Goal: Information Seeking & Learning: Check status

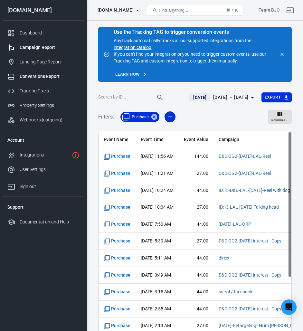
click at [34, 48] on div "Campaign Report" at bounding box center [50, 47] width 60 height 7
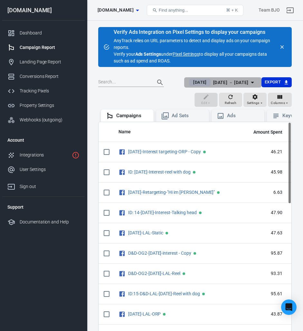
click at [148, 80] on icon "button" at bounding box center [253, 83] width 8 height 8
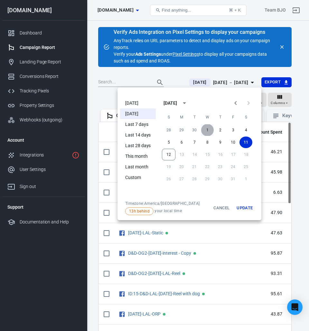
click at [148, 128] on button "1" at bounding box center [207, 130] width 13 height 12
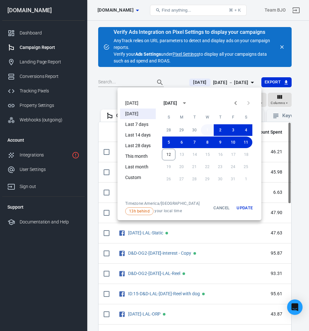
click at [148, 127] on button "1" at bounding box center [207, 130] width 13 height 12
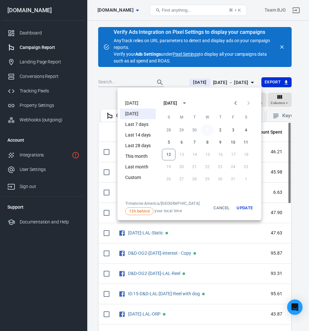
click at [148, 127] on button "1" at bounding box center [207, 130] width 13 height 12
click at [148, 206] on button "Update" at bounding box center [245, 208] width 21 height 14
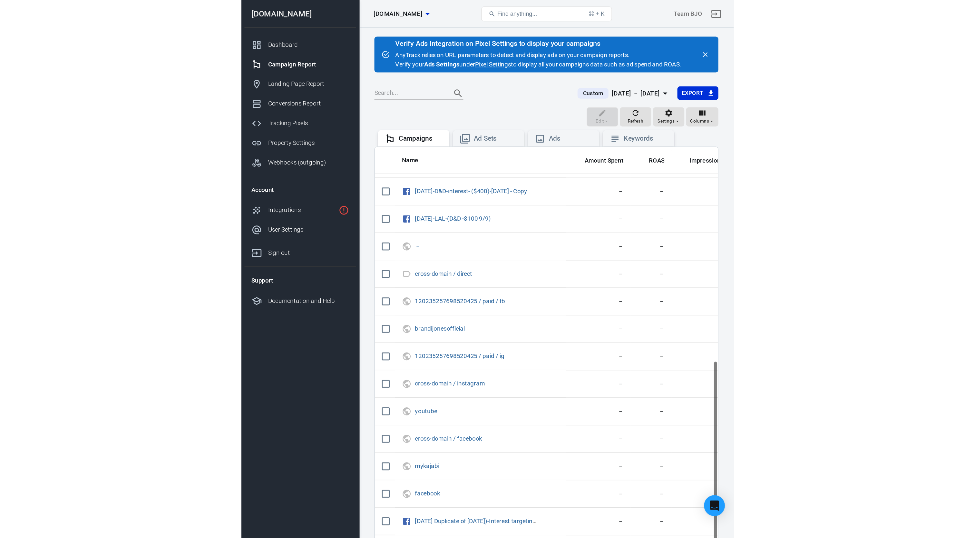
scroll to position [244, 0]
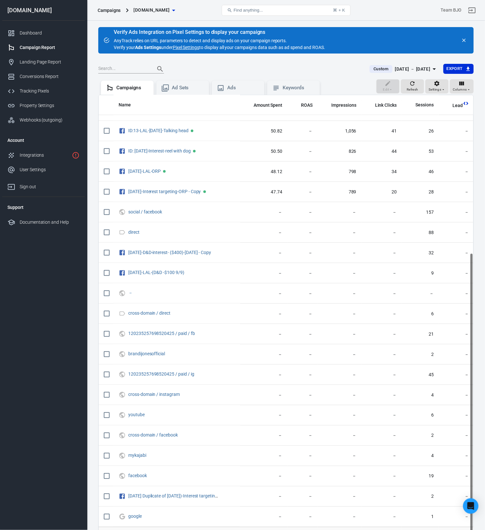
drag, startPoint x: 309, startPoint y: 5, endPoint x: 63, endPoint y: 393, distance: 459.2
click at [63, 331] on nav "[DOMAIN_NAME] Dashboard Campaign Report Landing Page Report Conversions Report …" at bounding box center [43, 265] width 87 height 530
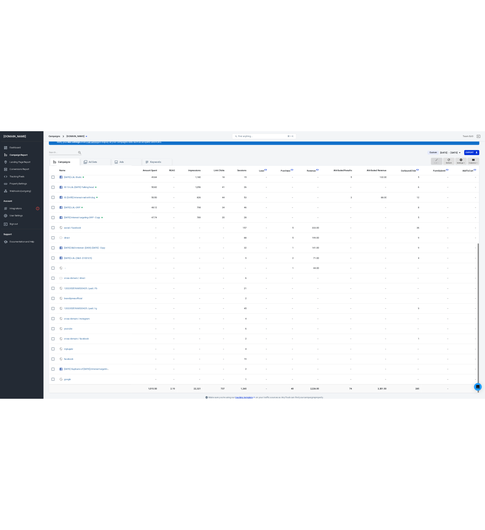
scroll to position [0, 0]
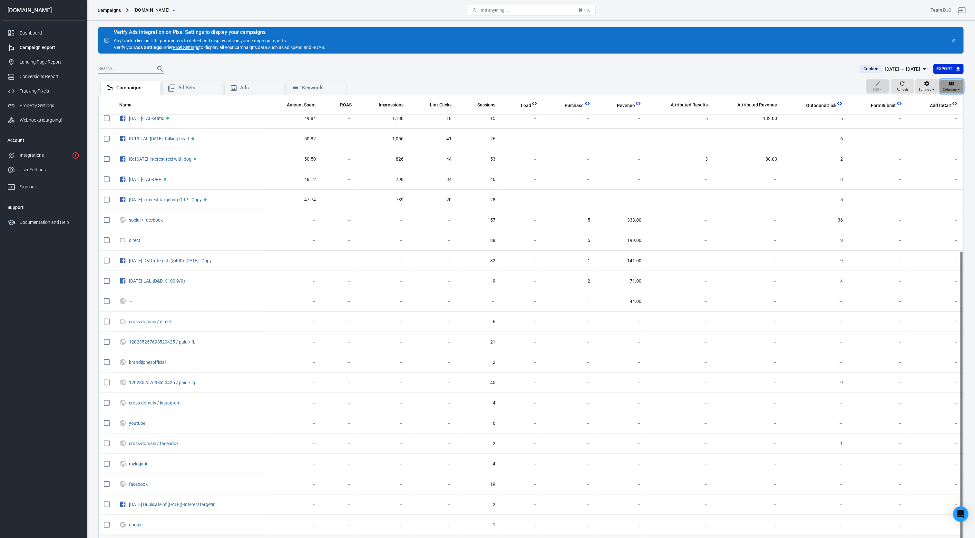
click at [148, 86] on icon "button" at bounding box center [951, 83] width 6 height 6
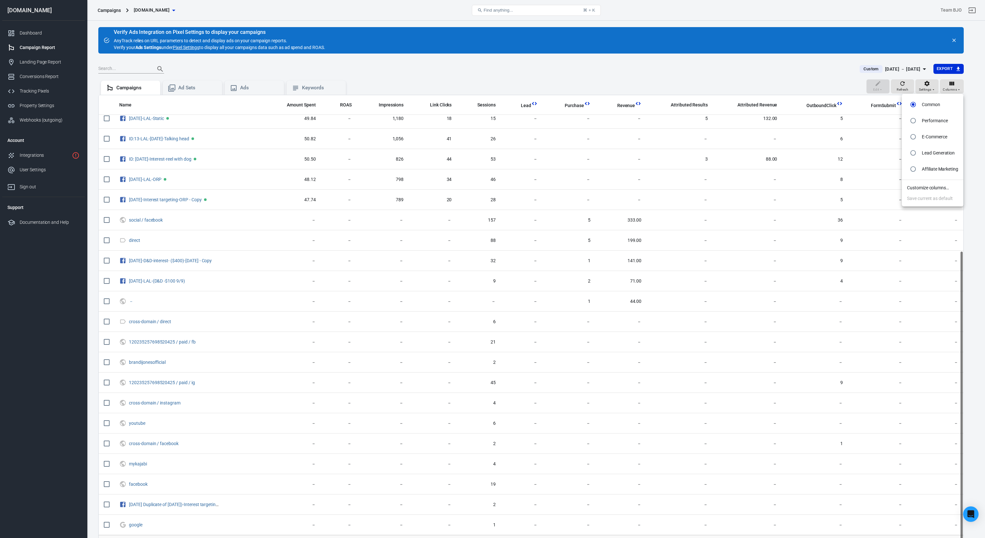
click at [148, 120] on p "Performance" at bounding box center [935, 120] width 26 height 7
radio input "false"
radio input "true"
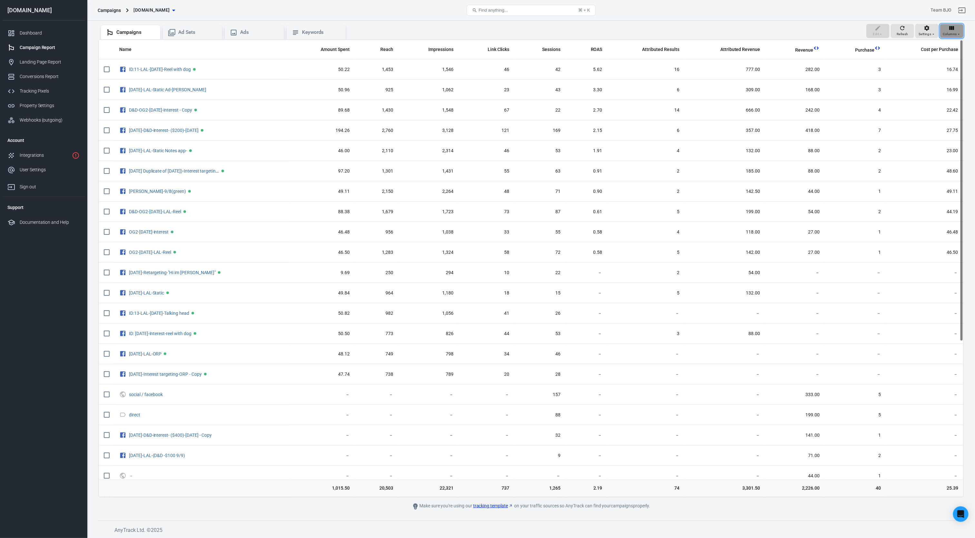
click at [148, 28] on icon "button" at bounding box center [951, 28] width 6 height 6
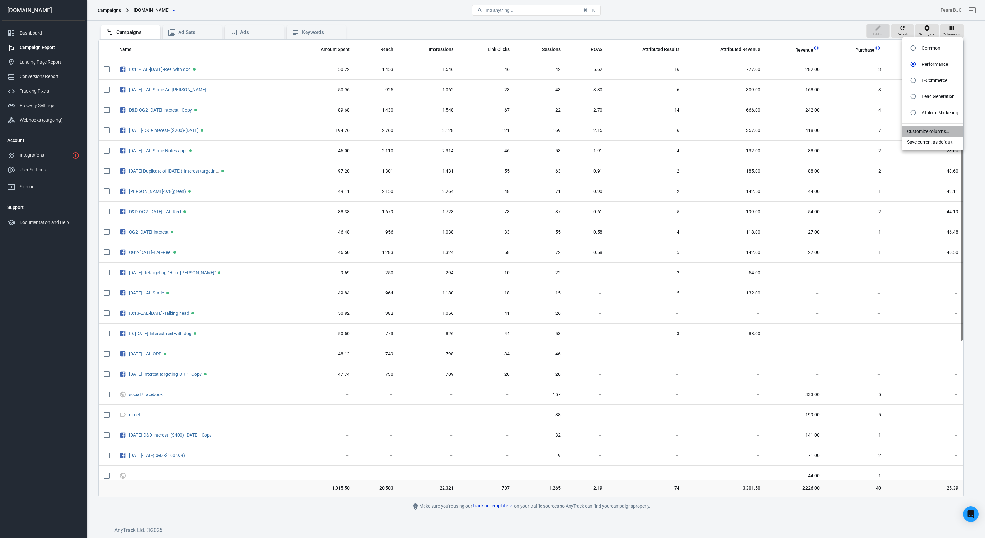
click at [148, 128] on li "Customize columns…" at bounding box center [933, 131] width 62 height 11
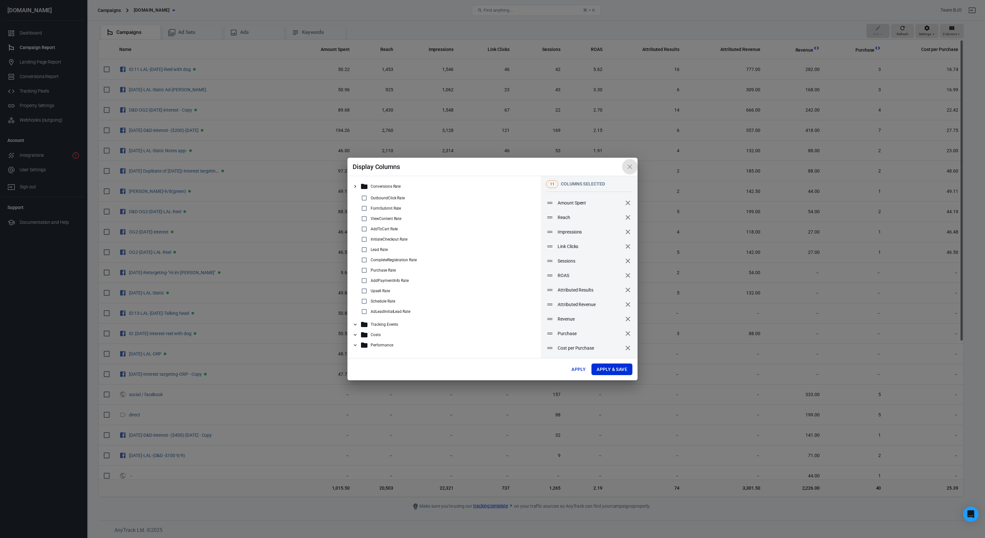
click at [148, 164] on icon "close" at bounding box center [629, 166] width 5 height 5
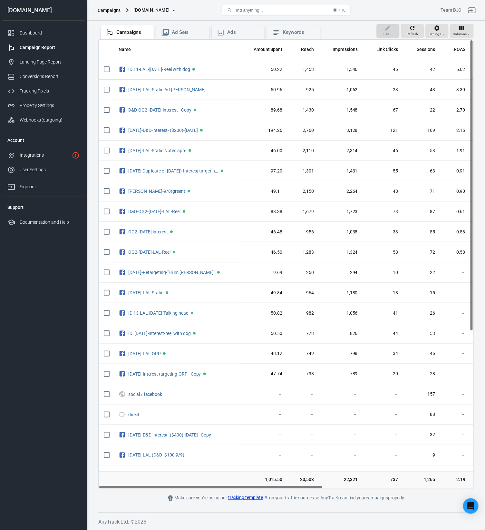
click at [148, 331] on div "Name Amount Spent Reach Impressions Link Clicks Sessions ROAS Attributed Result…" at bounding box center [286, 264] width 375 height 449
